Goal: Task Accomplishment & Management: Manage account settings

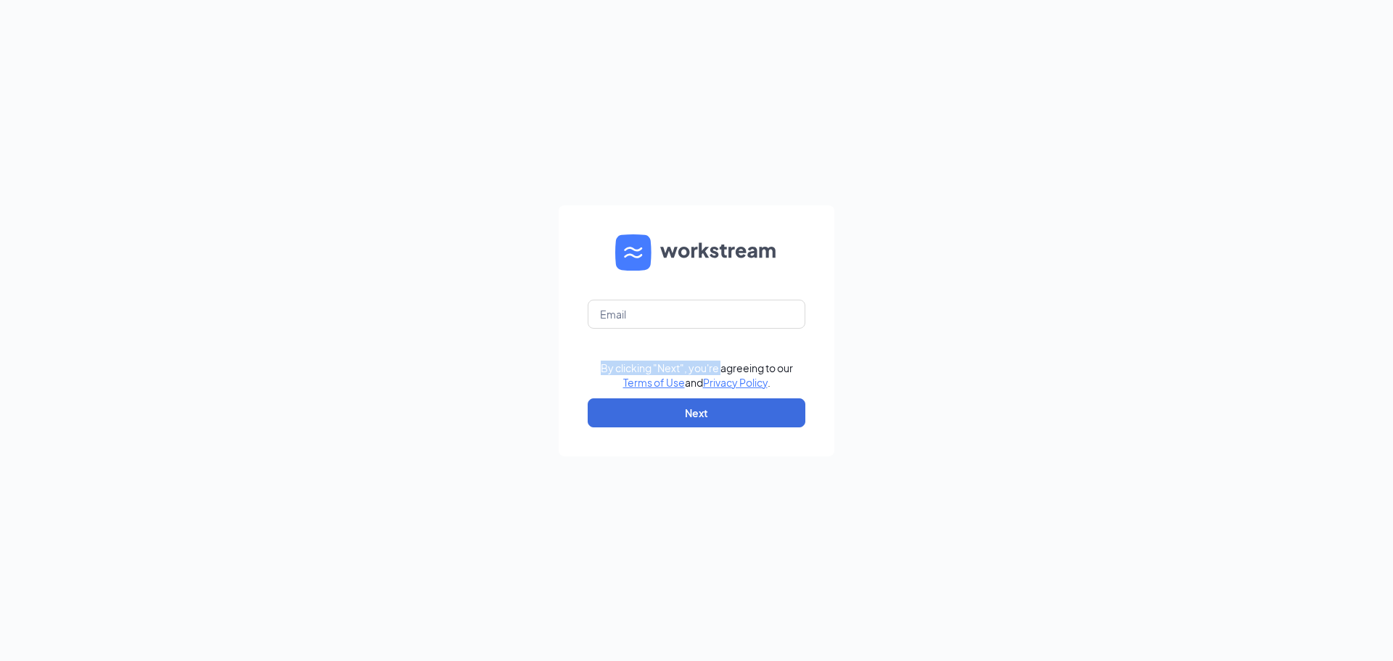
drag, startPoint x: 822, startPoint y: 356, endPoint x: 848, endPoint y: 348, distance: 27.1
click at [846, 348] on div "By clicking "Next", you're agreeing to our Terms of Use and Privacy Policy . Ne…" at bounding box center [696, 330] width 1393 height 661
click at [634, 315] on input "text" at bounding box center [697, 314] width 218 height 29
type input "cfabattlegroundhr@gmail.com"
click at [706, 406] on button "Next" at bounding box center [697, 412] width 218 height 29
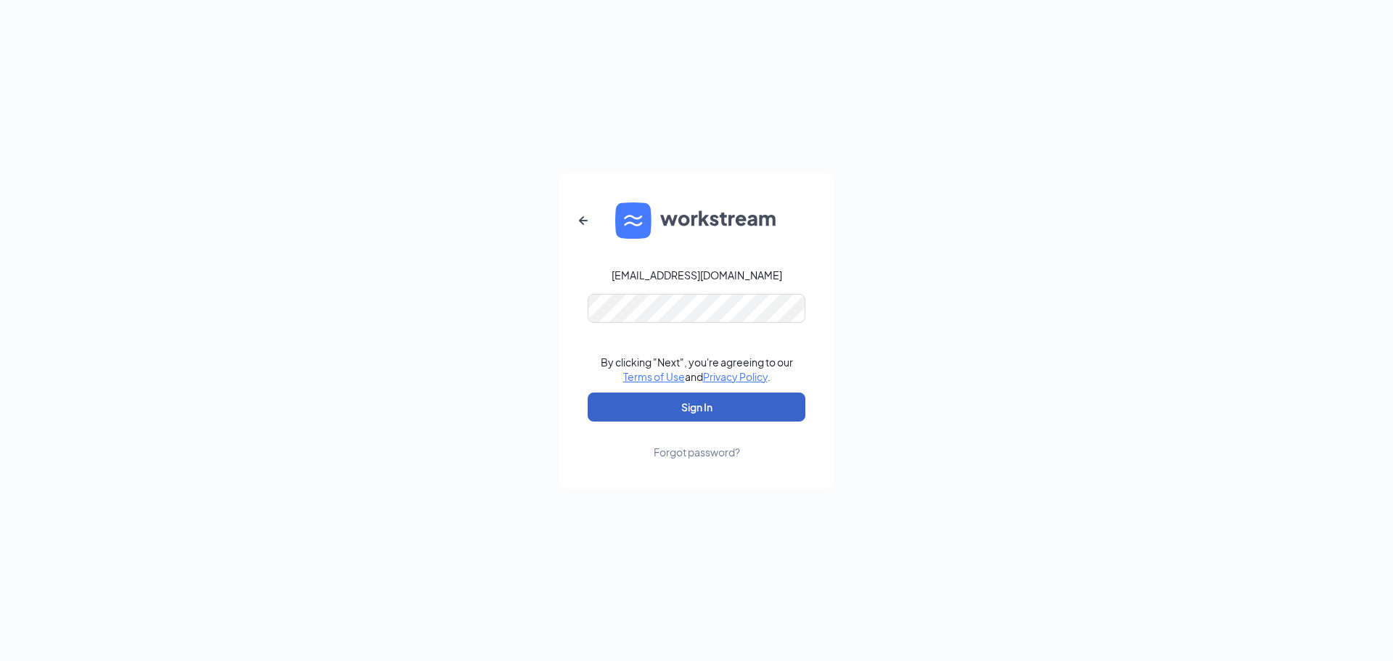
click at [713, 408] on button "Sign In" at bounding box center [697, 407] width 218 height 29
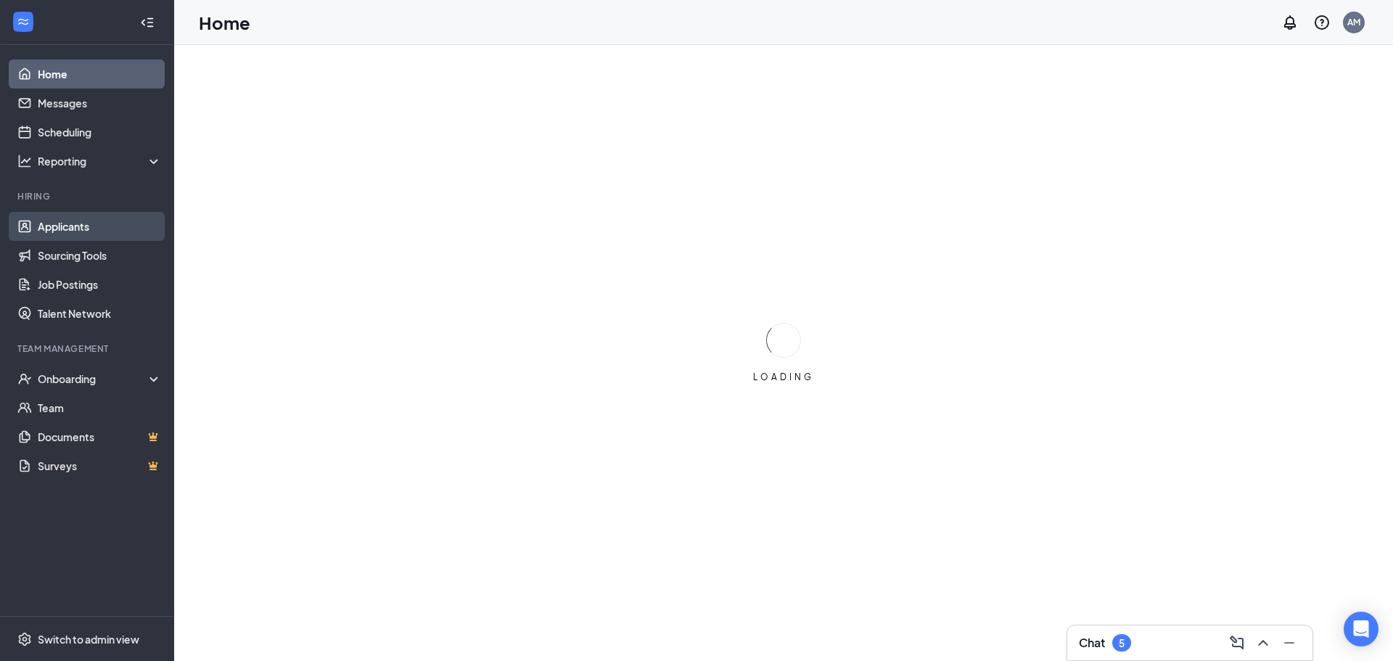
click at [65, 224] on link "Applicants" at bounding box center [100, 226] width 124 height 29
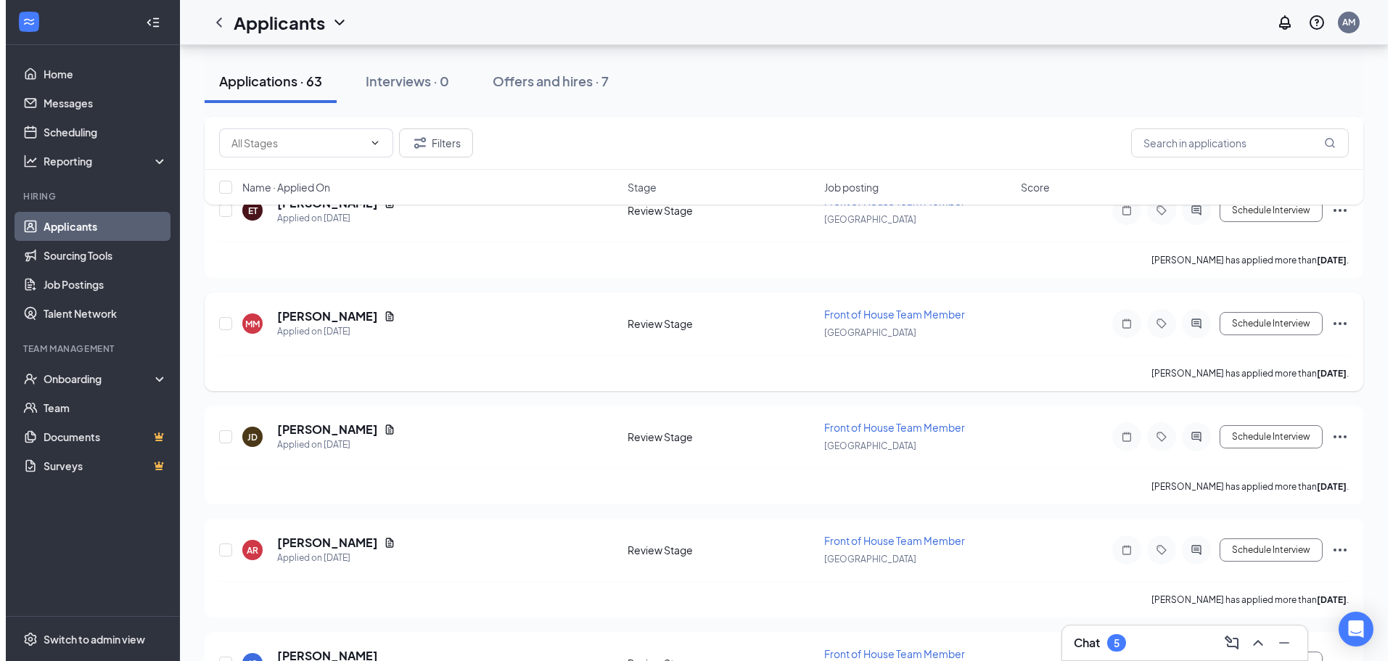
scroll to position [1016, 0]
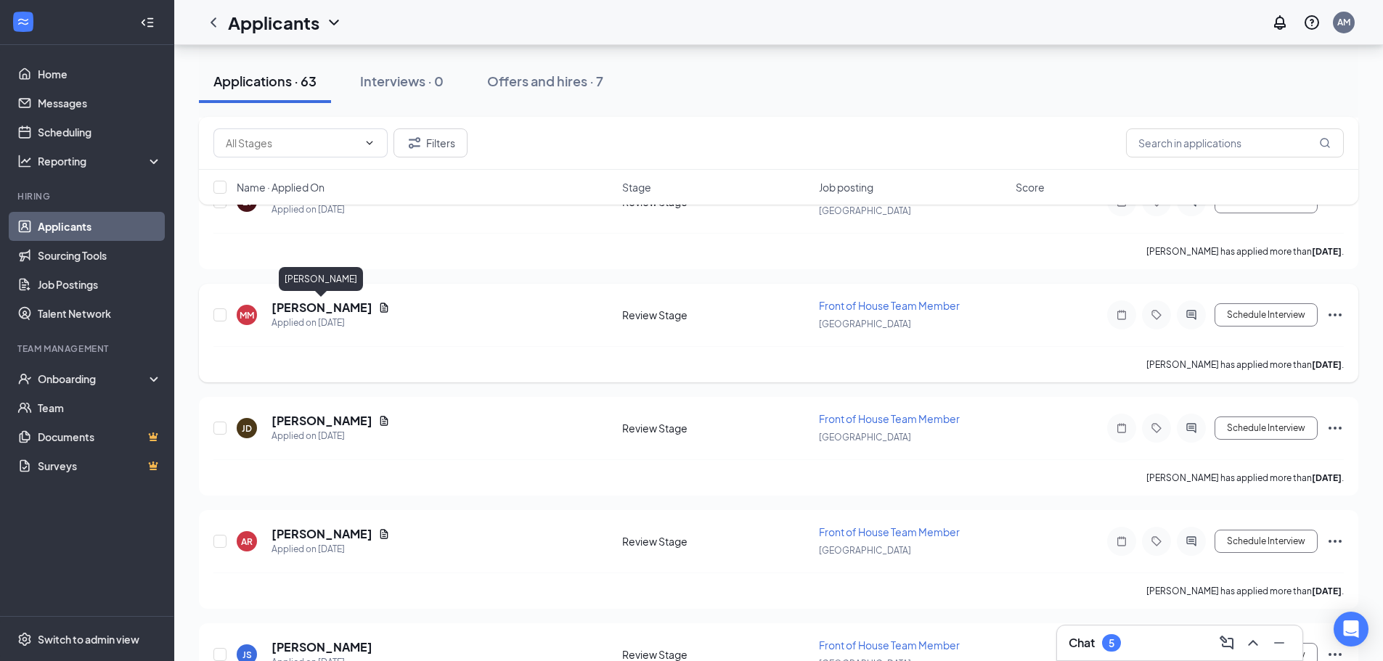
click at [327, 308] on h5 "[PERSON_NAME]" at bounding box center [321, 308] width 101 height 16
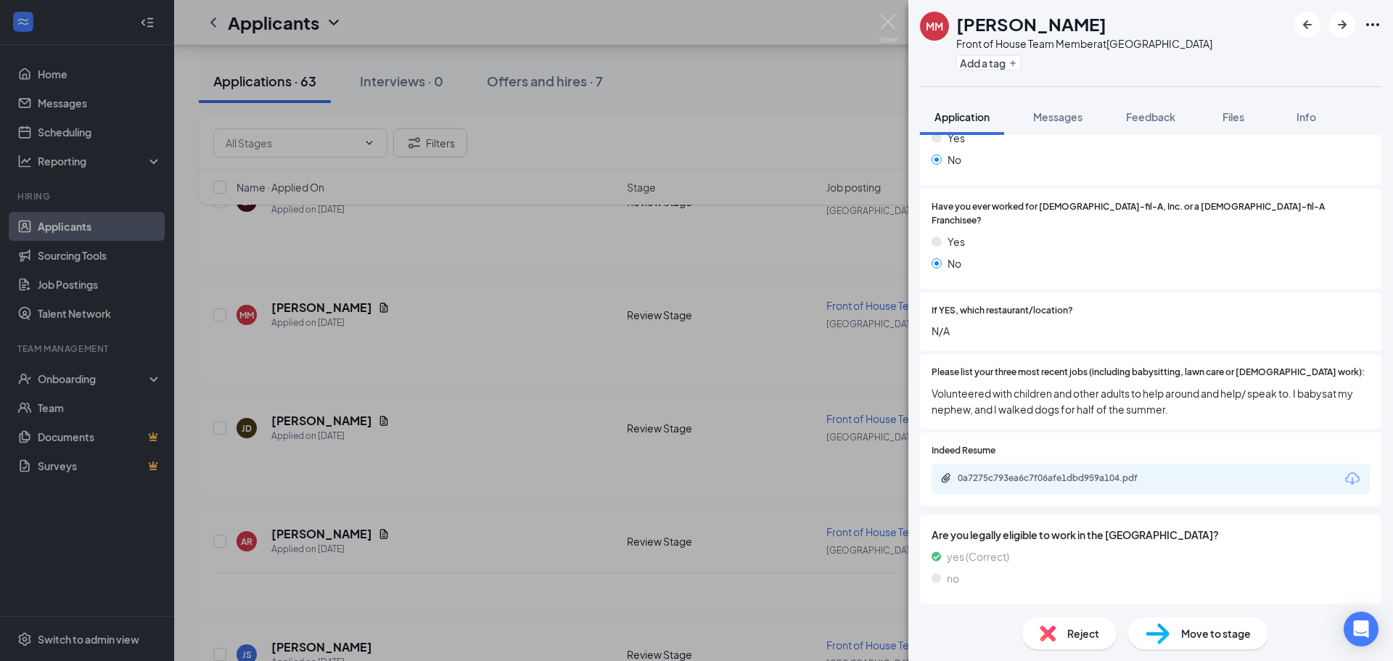
scroll to position [435, 0]
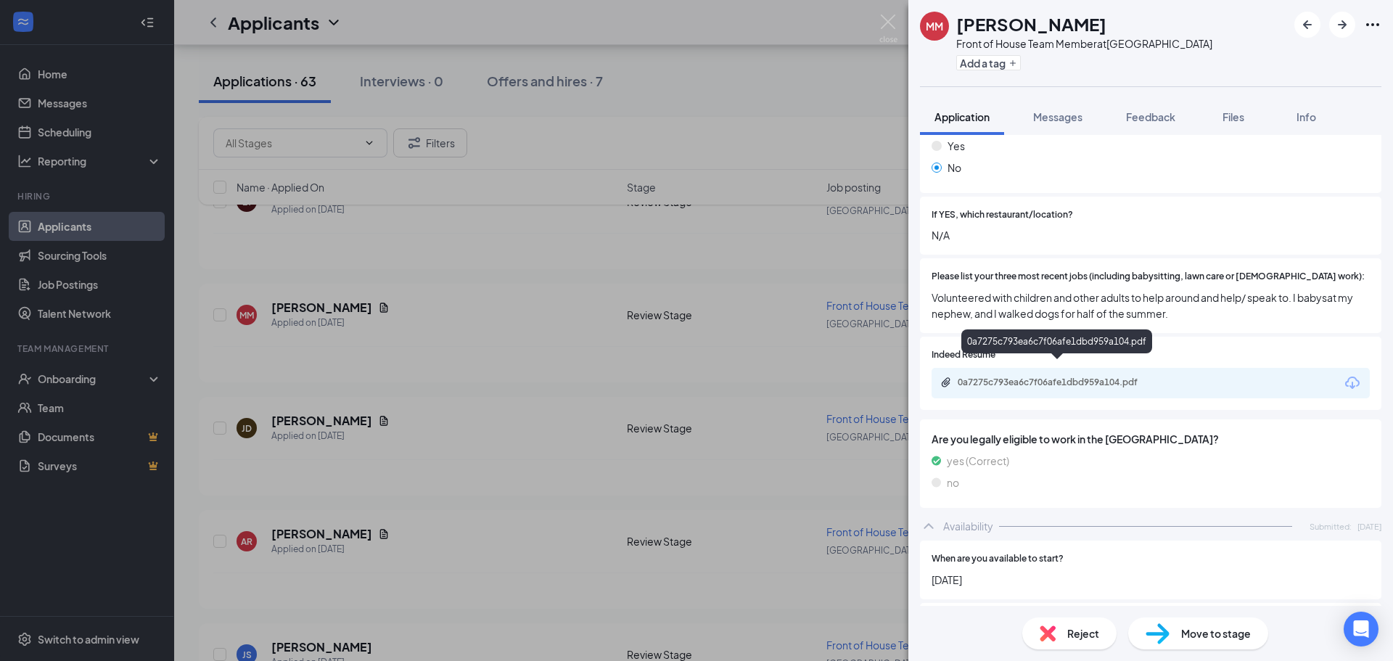
click at [1056, 377] on div "0a7275c793ea6c7f06afe1dbd959a104.pdf" at bounding box center [1059, 383] width 203 height 12
click at [888, 17] on img at bounding box center [889, 29] width 18 height 28
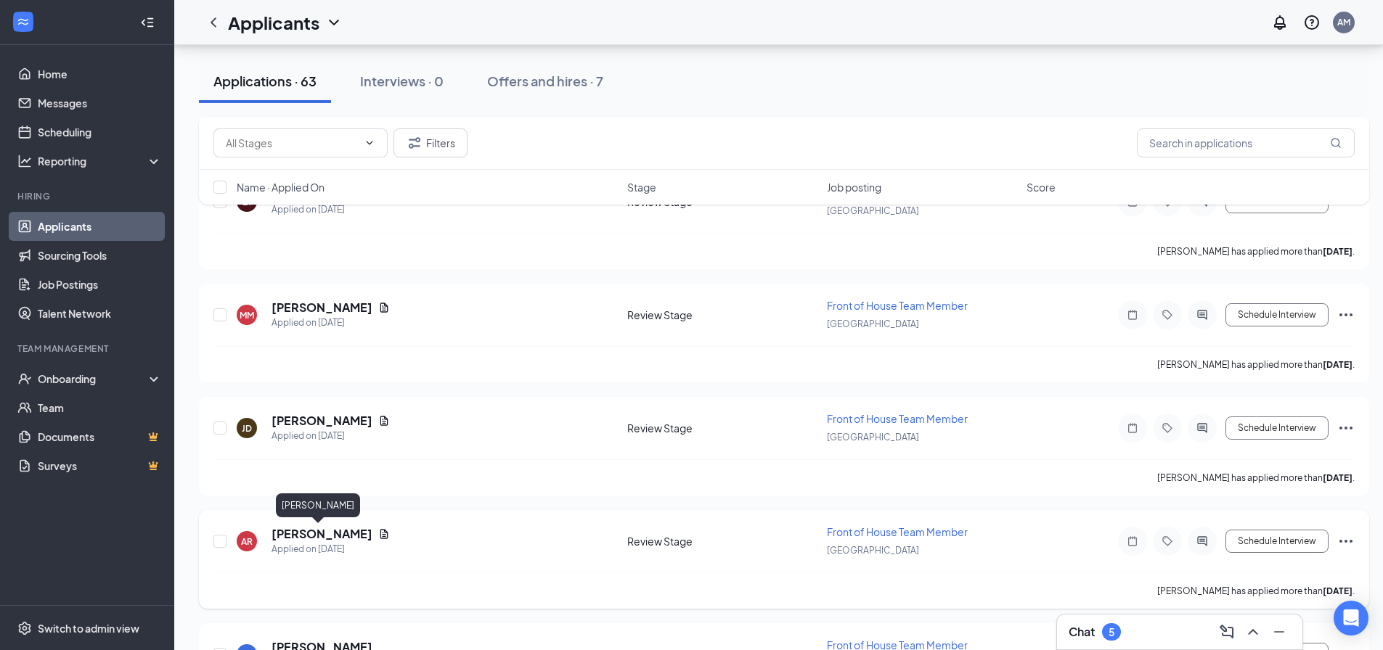
click at [318, 538] on h5 "[PERSON_NAME]" at bounding box center [321, 534] width 101 height 16
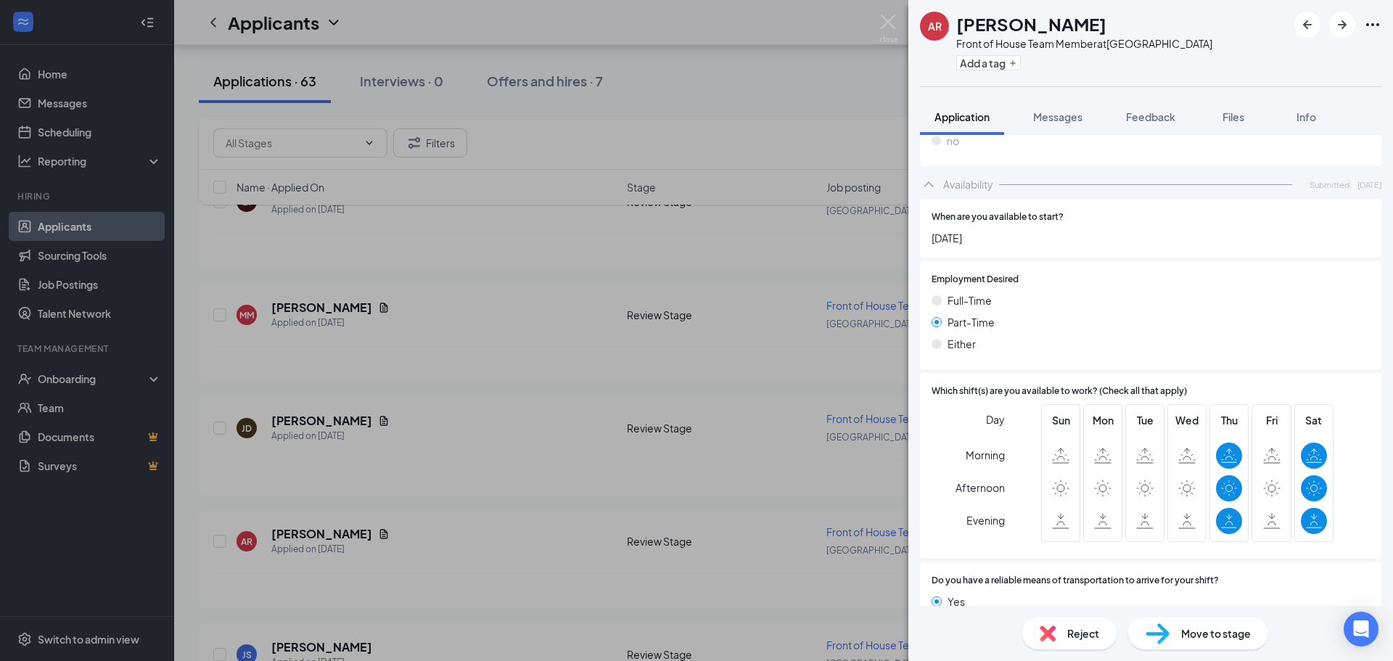
scroll to position [826, 0]
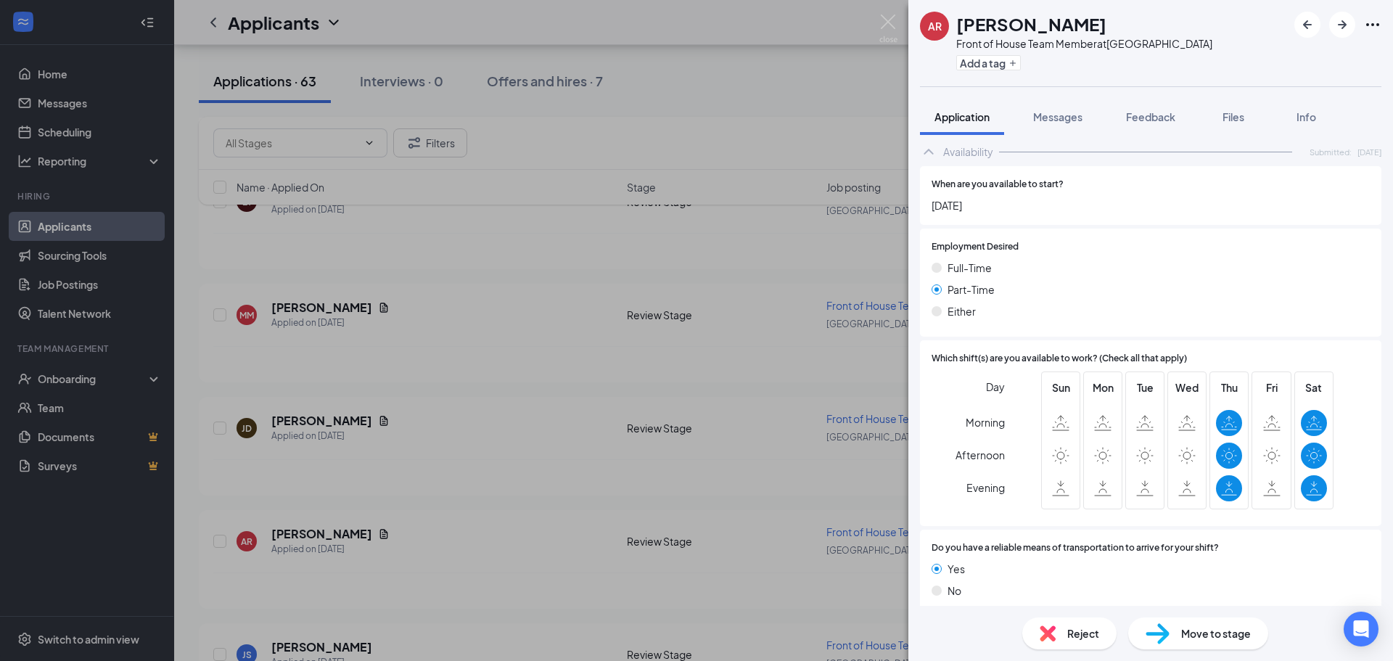
drag, startPoint x: 754, startPoint y: 427, endPoint x: 763, endPoint y: 417, distance: 13.4
click at [1046, 636] on img at bounding box center [1048, 634] width 16 height 16
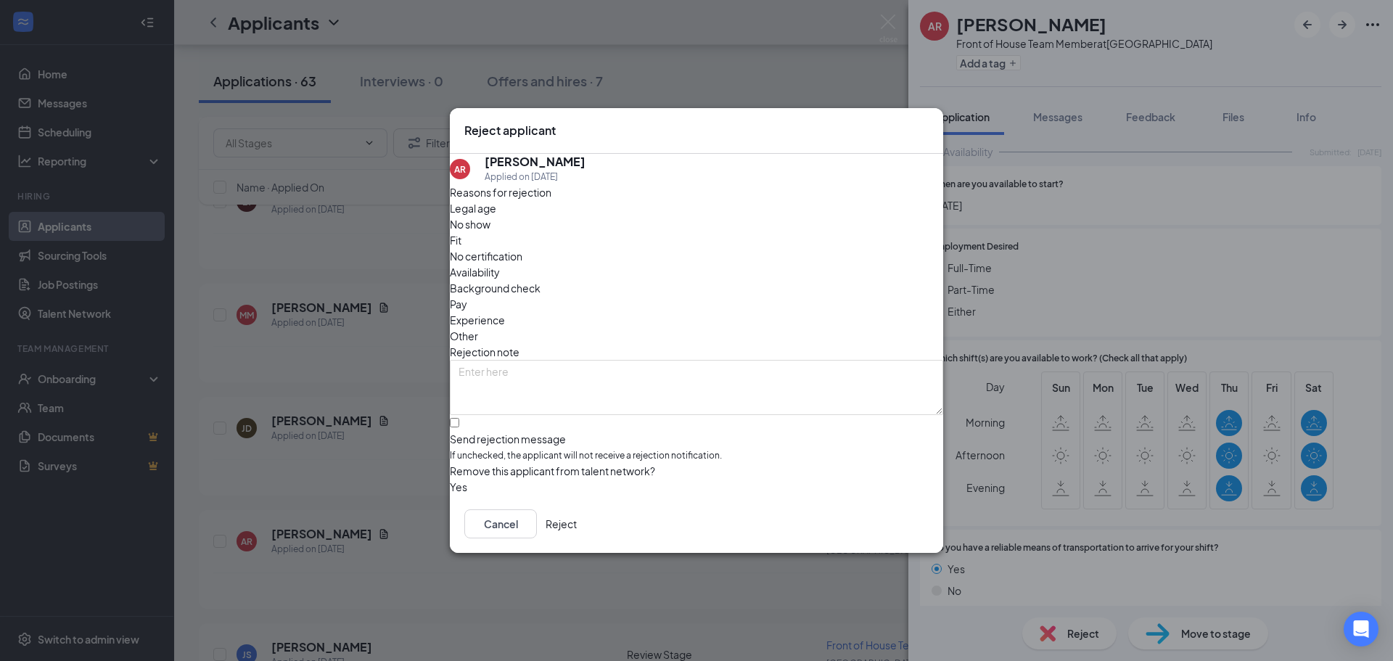
click at [500, 264] on span "Availability" at bounding box center [475, 272] width 50 height 16
click at [450, 479] on button "button" at bounding box center [450, 487] width 0 height 16
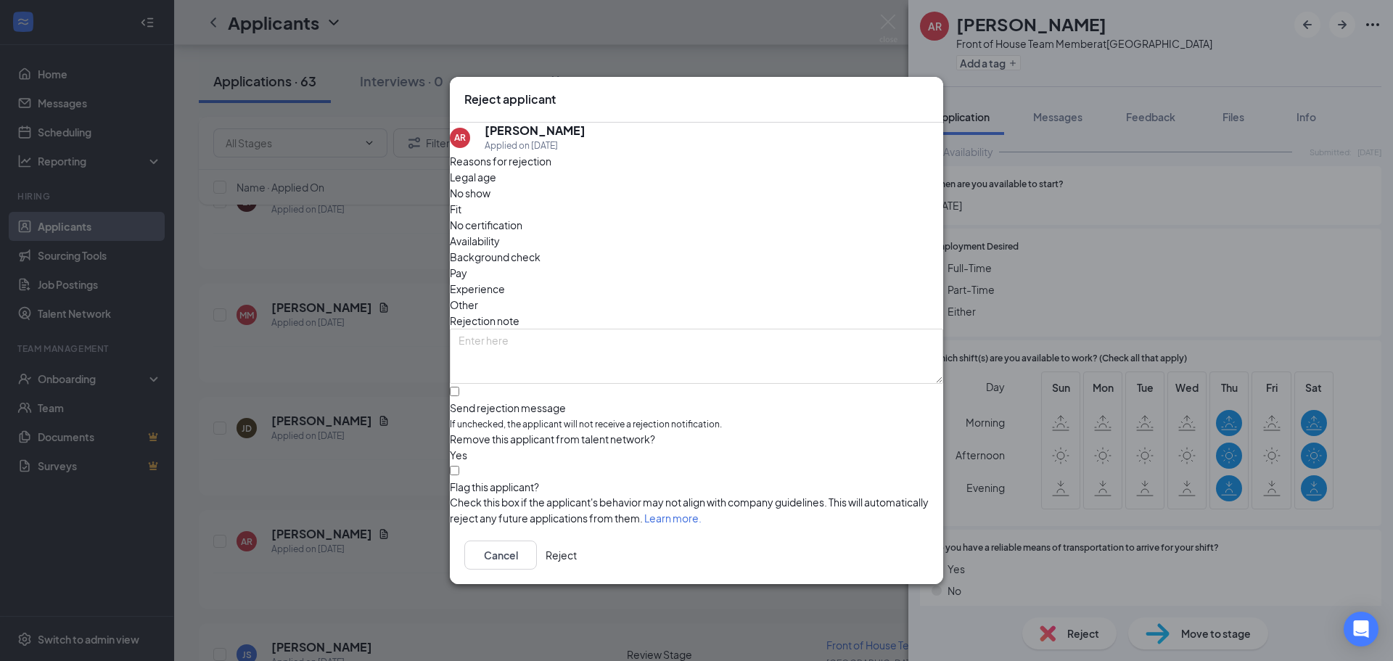
click at [577, 561] on button "Reject" at bounding box center [561, 555] width 31 height 29
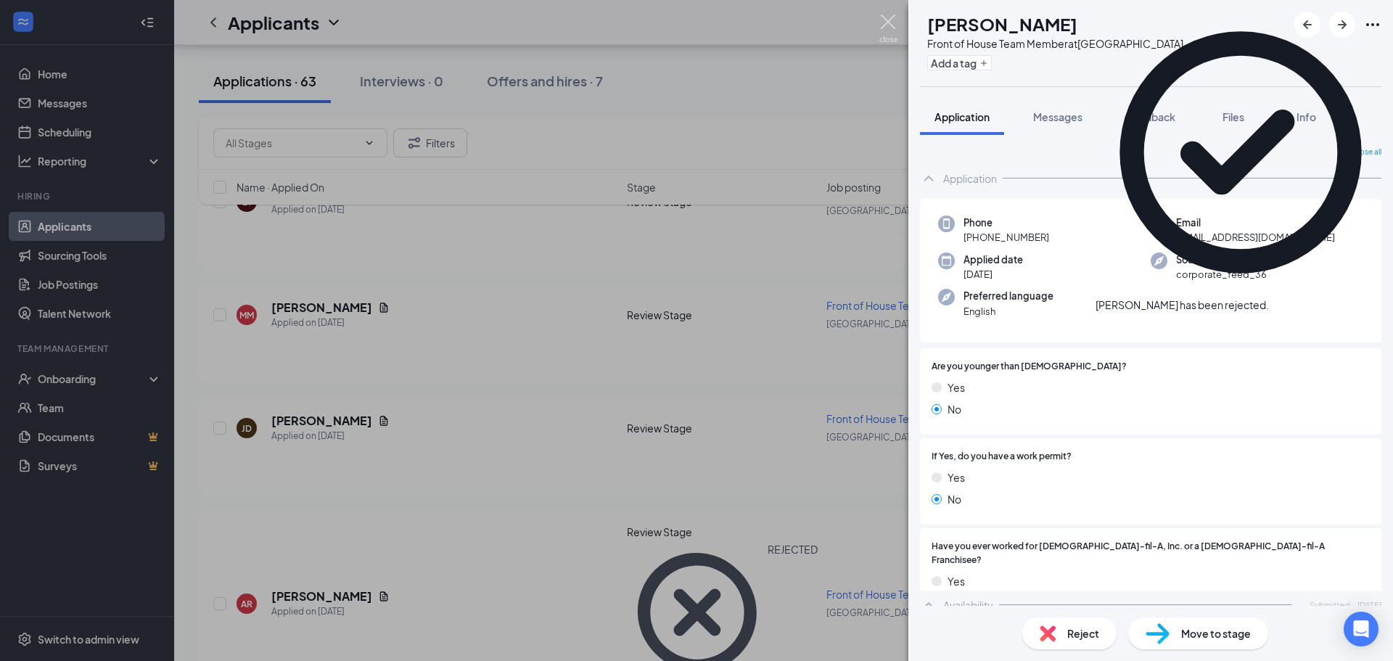
click at [890, 24] on img at bounding box center [889, 29] width 18 height 28
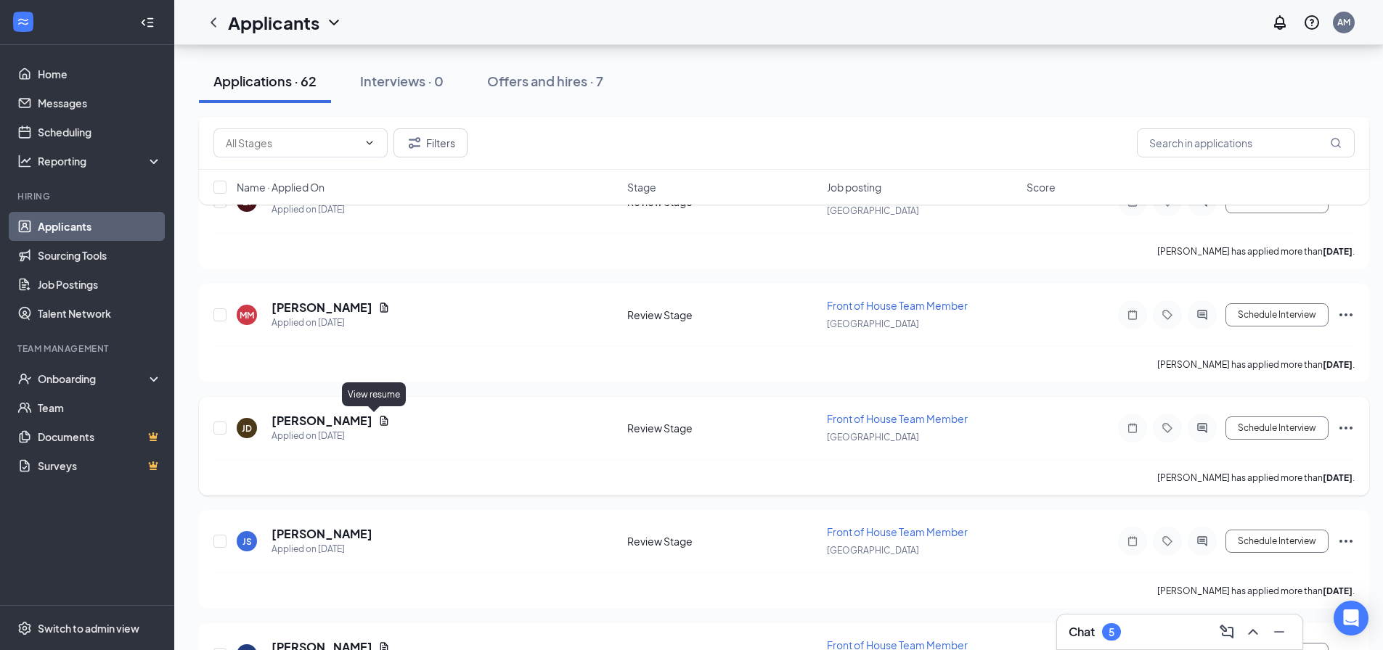
click at [378, 425] on icon "Document" at bounding box center [384, 421] width 12 height 12
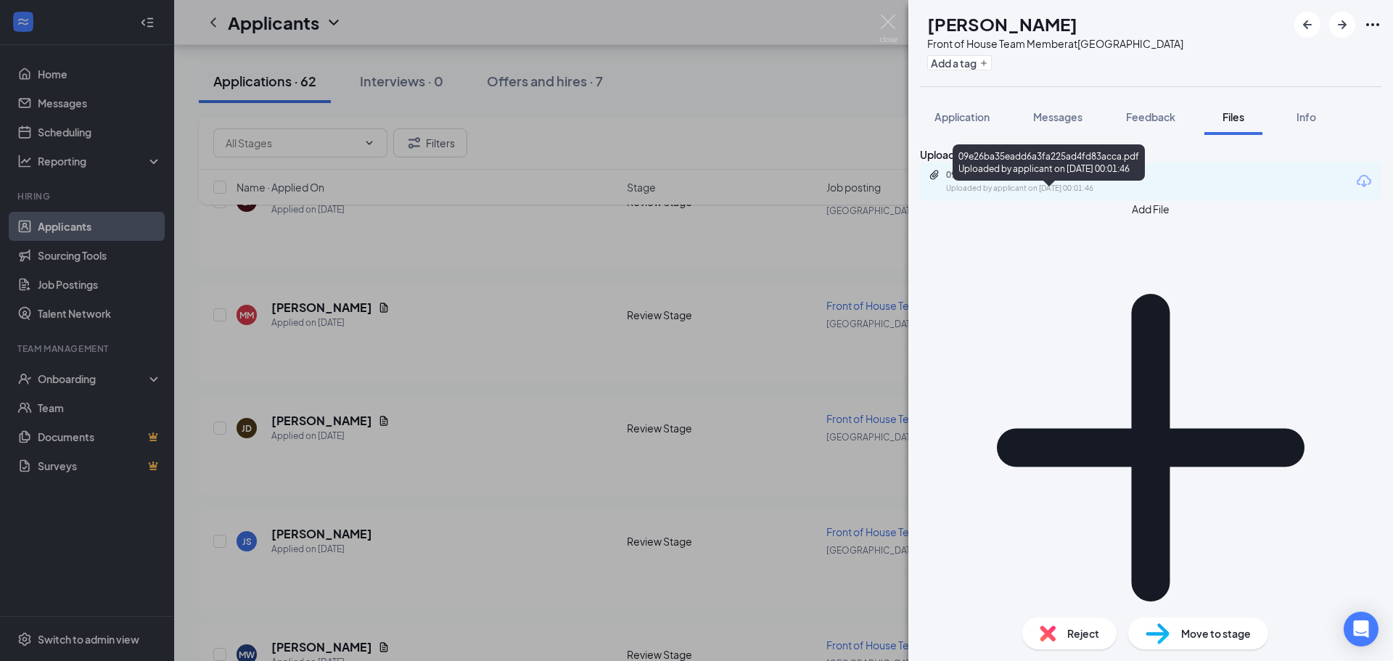
click at [1084, 181] on div "09e26ba35eadd6a3fa225ad4fd83acca.pdf" at bounding box center [1047, 175] width 203 height 12
click at [971, 118] on span "Application" at bounding box center [962, 116] width 55 height 13
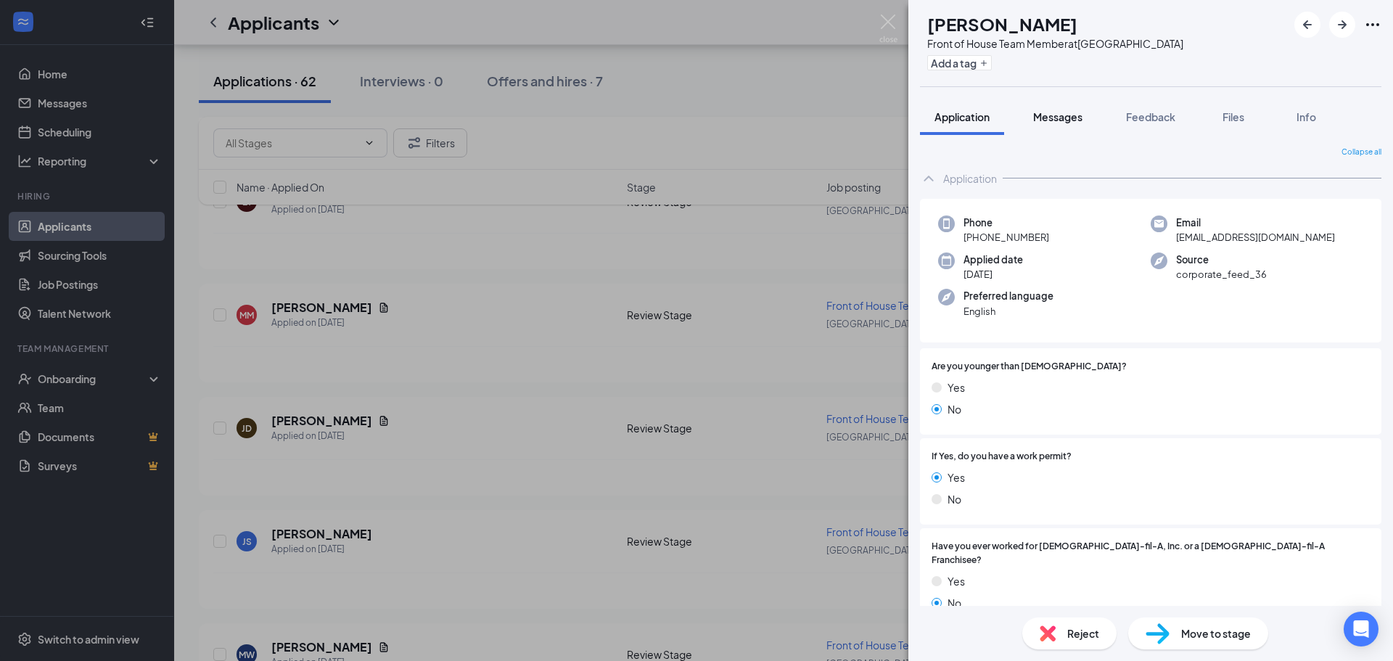
click at [1055, 111] on span "Messages" at bounding box center [1057, 116] width 49 height 13
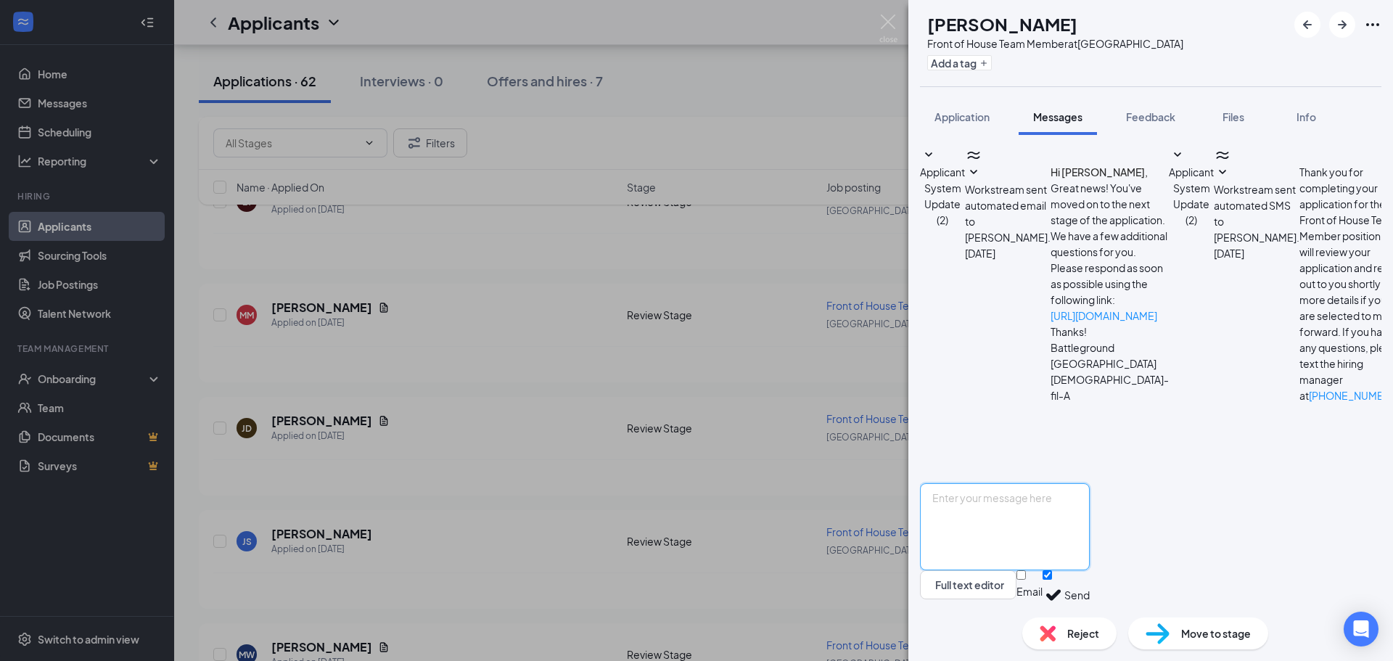
click at [1068, 507] on textarea at bounding box center [1005, 526] width 170 height 87
type textarea "HI [PERSON_NAME], are you available to interview with us at [DEMOGRAPHIC_DATA] …"
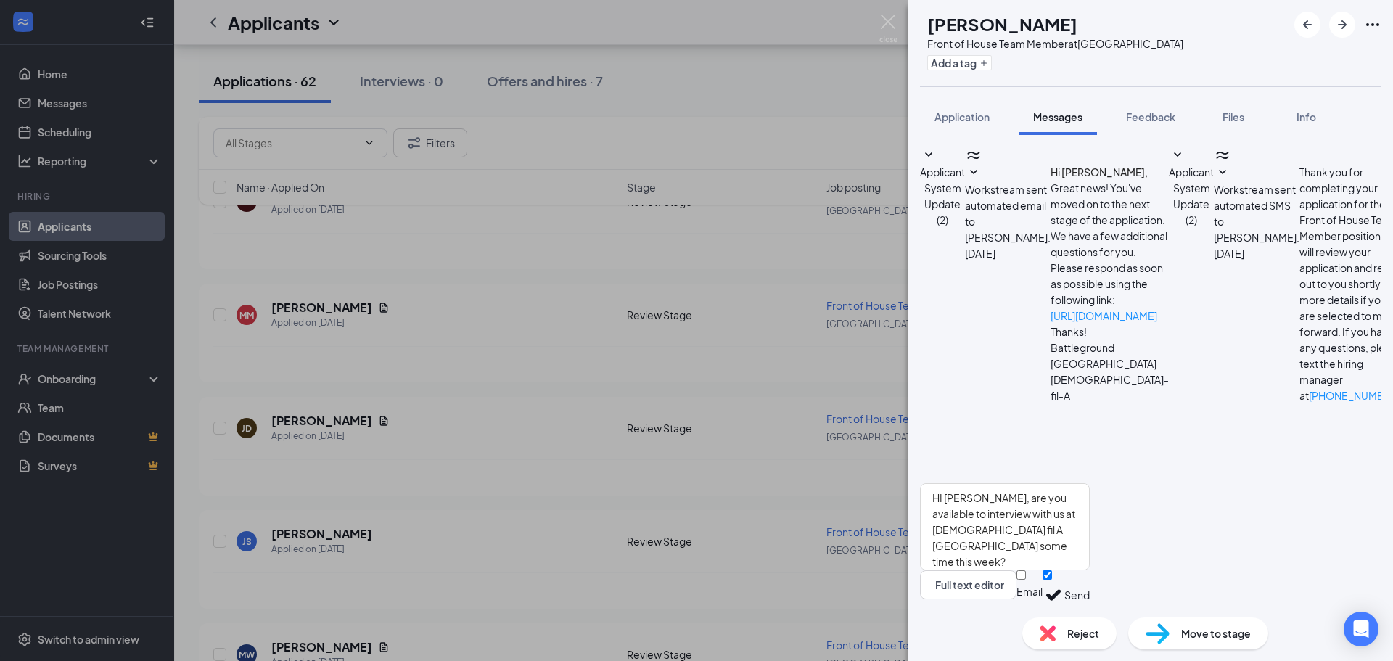
click at [1090, 578] on button "Send" at bounding box center [1077, 595] width 25 height 50
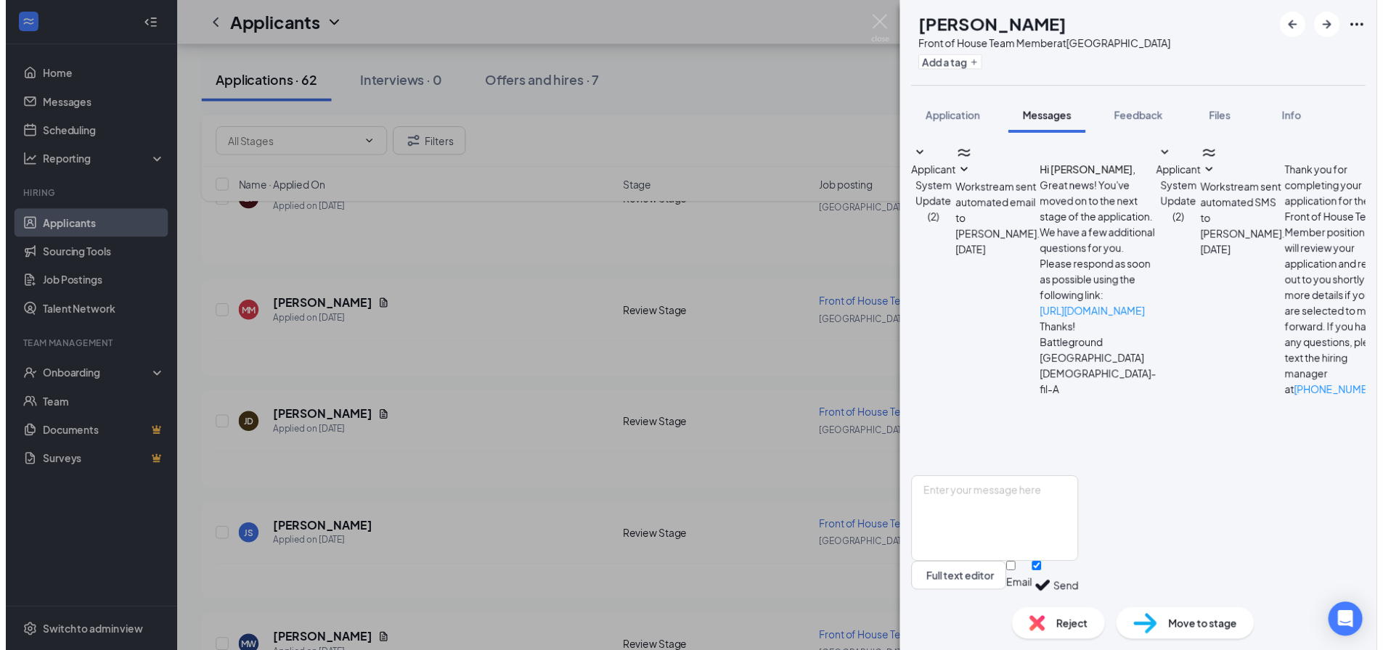
scroll to position [87, 0]
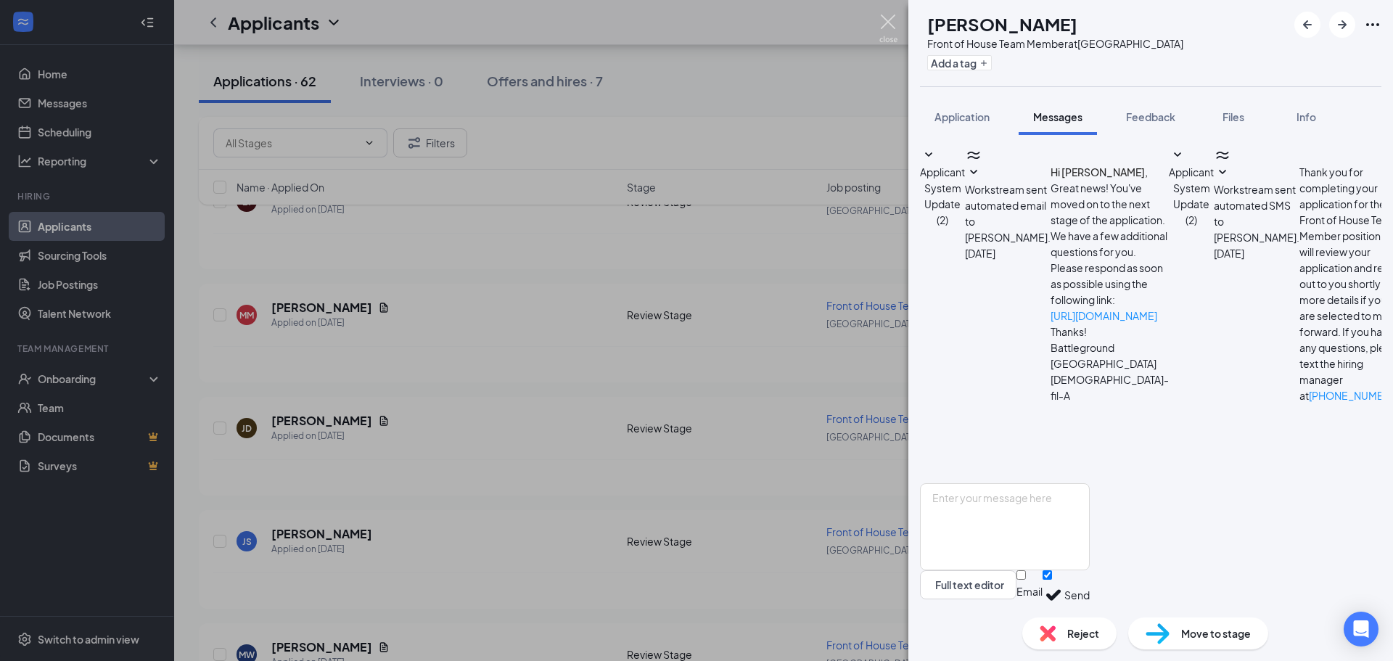
click at [890, 20] on img at bounding box center [889, 29] width 18 height 28
